Goal: Task Accomplishment & Management: Manage account settings

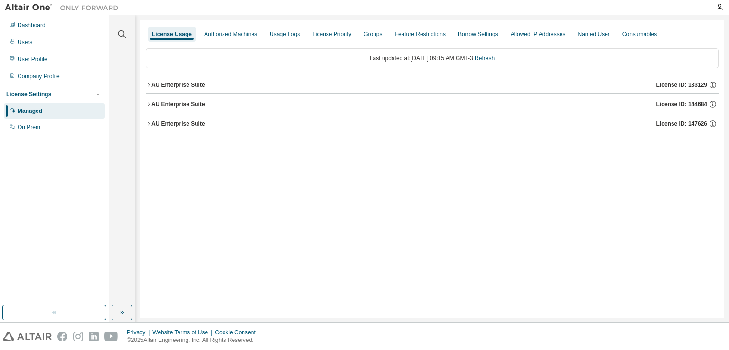
click at [173, 107] on div "AU Enterprise Suite" at bounding box center [178, 105] width 54 height 8
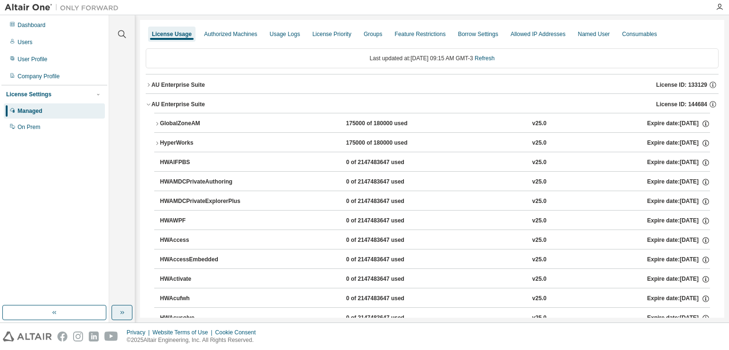
click at [118, 312] on button "button" at bounding box center [122, 312] width 21 height 15
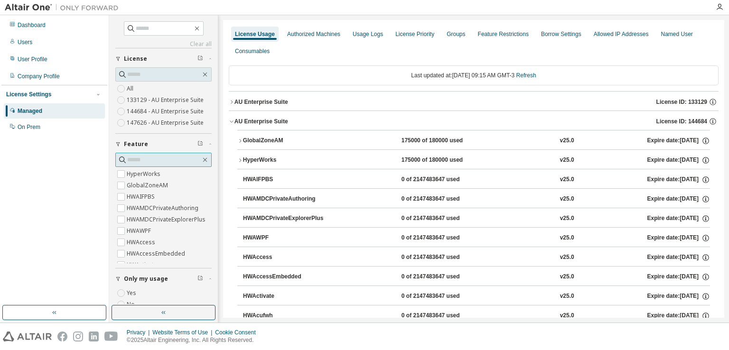
click at [133, 162] on input "text" at bounding box center [164, 159] width 74 height 9
type input "********"
click at [145, 188] on label "HWSimSolid" at bounding box center [144, 185] width 35 height 11
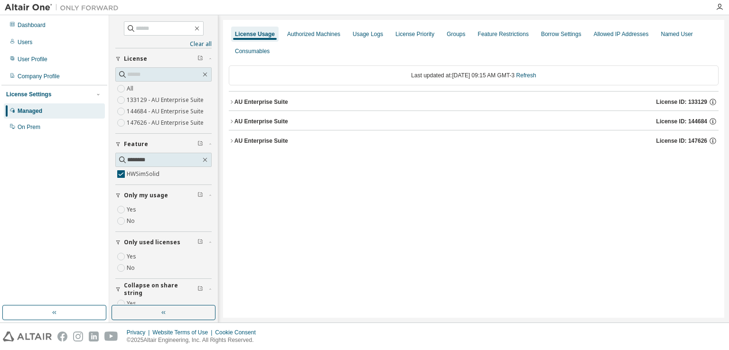
click at [234, 123] on icon "button" at bounding box center [232, 122] width 6 height 6
click at [439, 144] on div "50000 of 2147483647 used" at bounding box center [444, 141] width 85 height 9
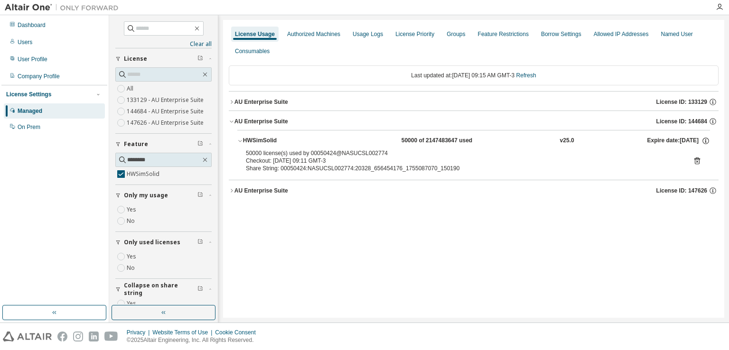
click at [698, 160] on icon at bounding box center [697, 161] width 2 height 2
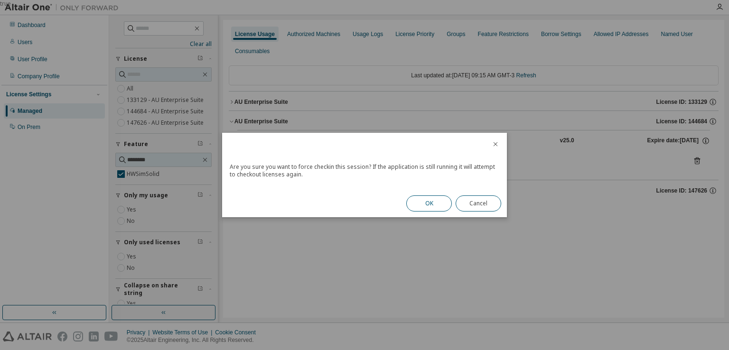
click at [442, 207] on button "OK" at bounding box center [429, 204] width 46 height 16
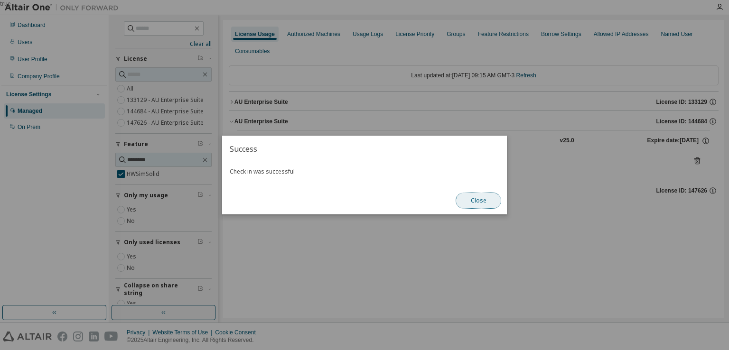
click at [476, 199] on button "Close" at bounding box center [479, 201] width 46 height 16
